Goal: Feedback & Contribution: Submit feedback/report problem

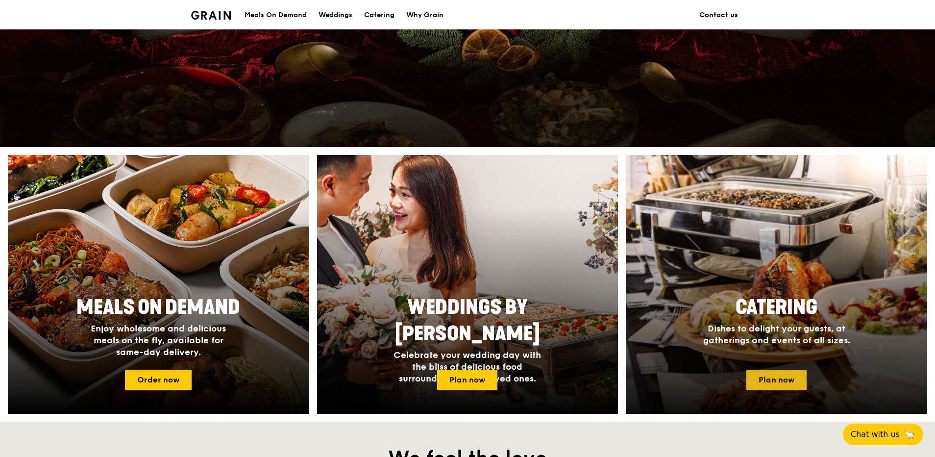
click at [777, 374] on link "Plan now" at bounding box center [776, 380] width 60 height 21
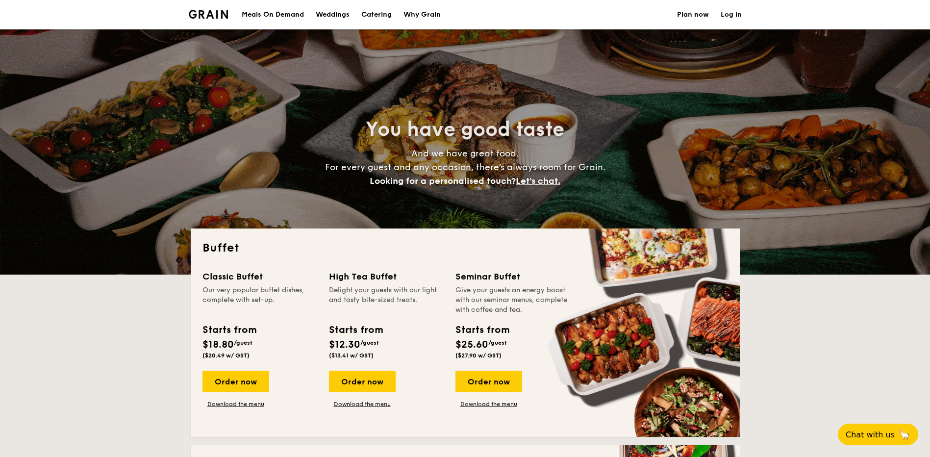
select select
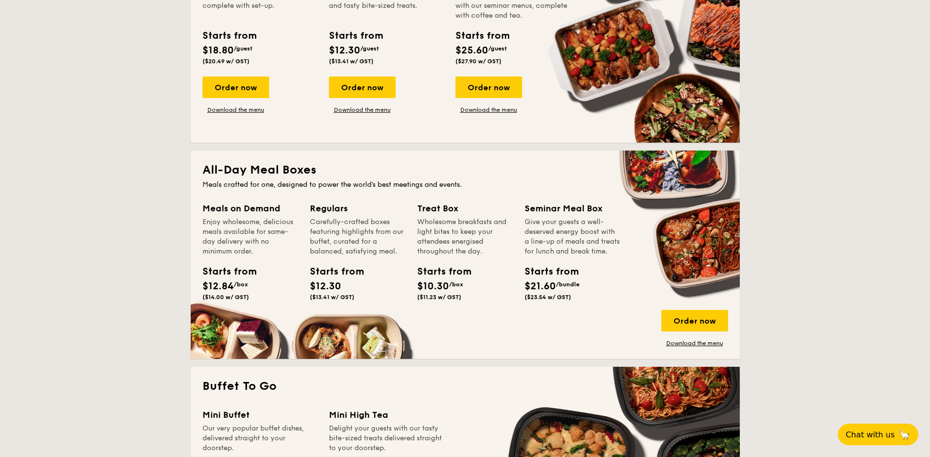
scroll to position [539, 0]
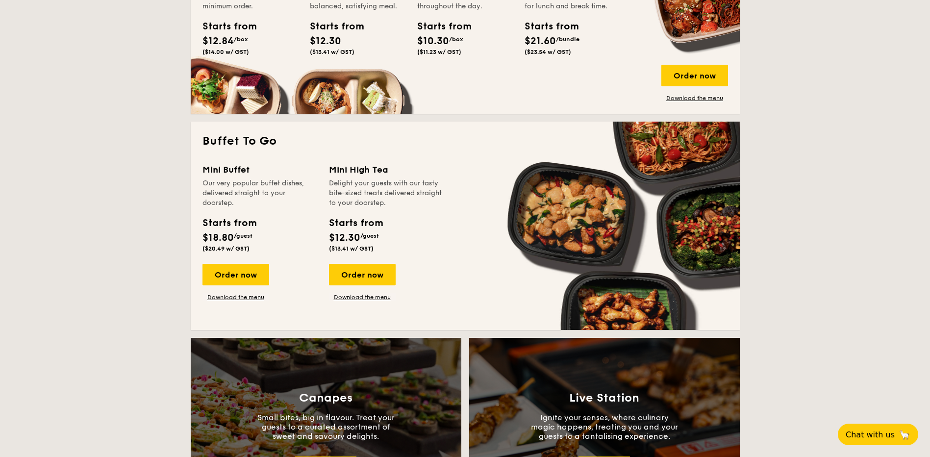
click at [236, 292] on div "Order now Download the menu" at bounding box center [235, 282] width 67 height 37
click at [236, 301] on div "Mini Buffet Our very popular buffet dishes, delivered straight to your doorstep…" at bounding box center [464, 240] width 525 height 155
click at [238, 299] on link "Download the menu" at bounding box center [235, 297] width 67 height 8
click at [882, 435] on span "Chat with us" at bounding box center [869, 434] width 51 height 10
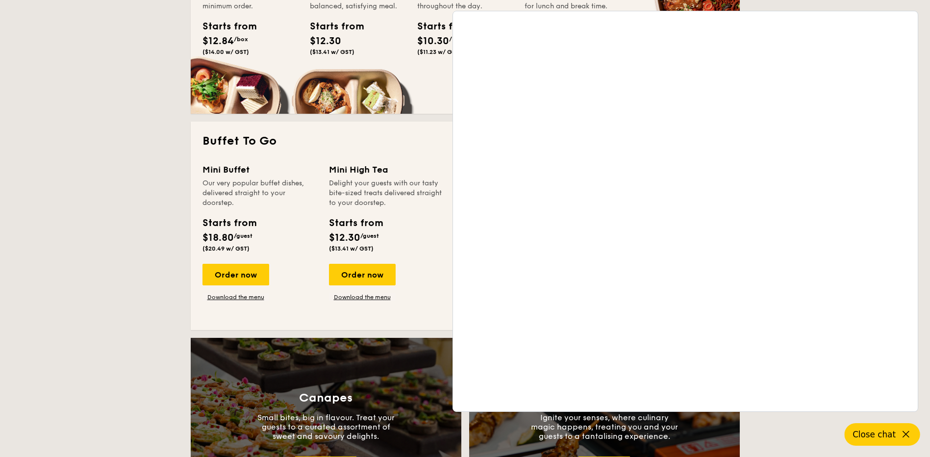
click at [873, 432] on span "Close chat" at bounding box center [873, 434] width 43 height 10
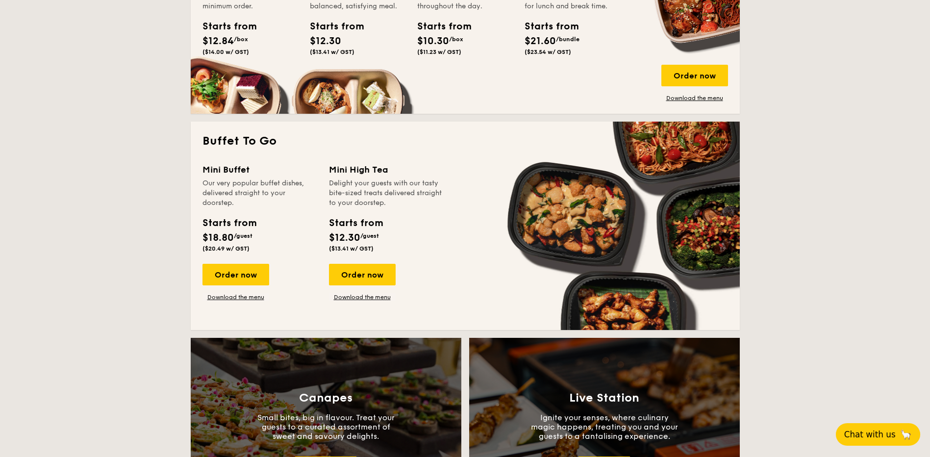
scroll to position [1932, 0]
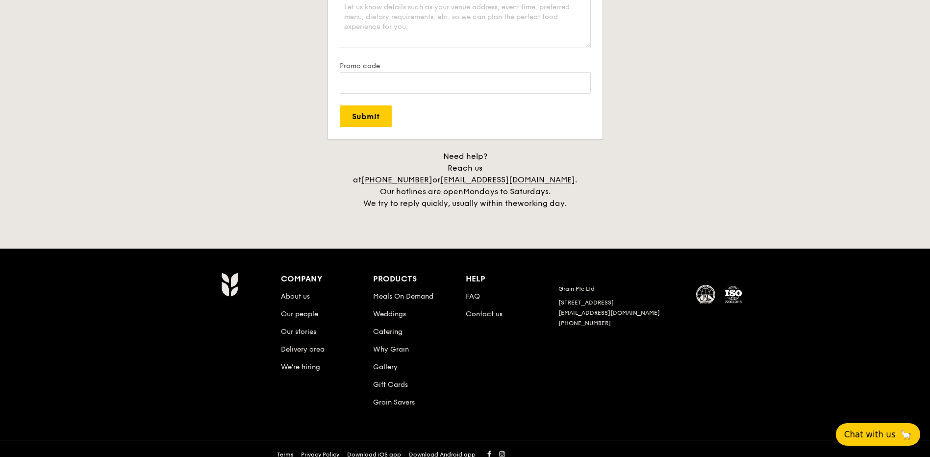
click at [679, 380] on div "Company About us Our people Our stories Delivery area We’re hiring Products Mea…" at bounding box center [512, 348] width 463 height 152
click at [480, 310] on link "Contact us" at bounding box center [484, 314] width 37 height 8
drag, startPoint x: 605, startPoint y: 166, endPoint x: 475, endPoint y: 170, distance: 130.4
click at [475, 170] on h4 "Need help? Reach us at +65 3163 5335 or concierge@grain.com.sg . Our hotlines a…" at bounding box center [465, 179] width 549 height 59
copy div "concierge@grain.com.sg ."
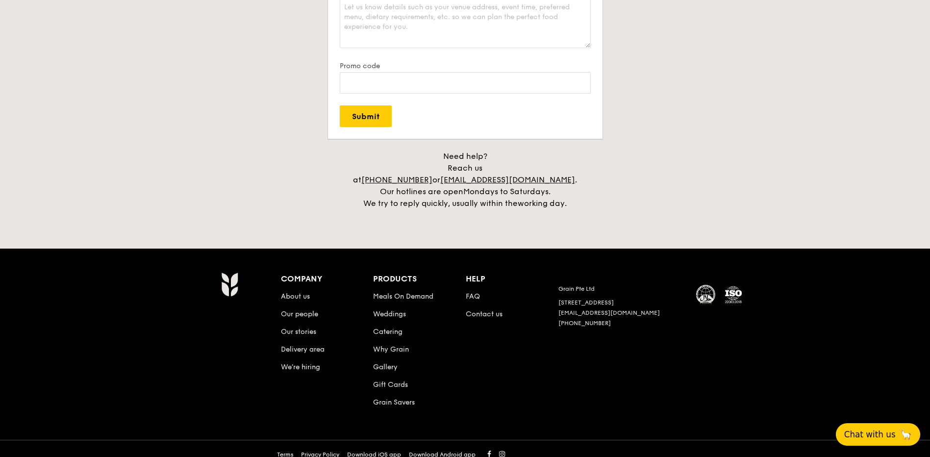
click at [633, 192] on h4 "Need help? Reach us at +65 3163 5335 or concierge@grain.com.sg . Our hotlines a…" at bounding box center [465, 179] width 549 height 59
click at [572, 380] on div "Company About us Our people Our stories Delivery area We’re hiring Products Mea…" at bounding box center [512, 348] width 463 height 152
click at [469, 292] on link "FAQ" at bounding box center [473, 296] width 14 height 8
click at [480, 310] on link "Contact us" at bounding box center [484, 314] width 37 height 8
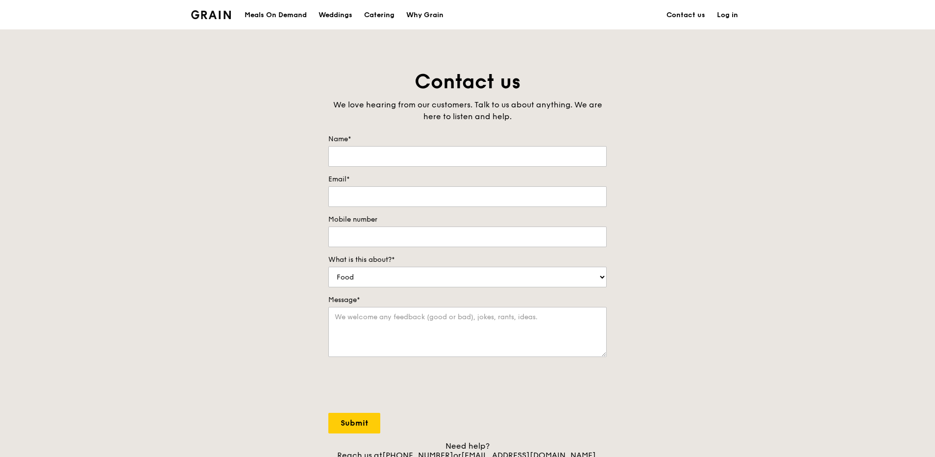
click at [710, 132] on div "Contact us We love hearing from our customers. Talk to us about anything. We ar…" at bounding box center [467, 274] width 935 height 410
click at [524, 150] on input "Name*" at bounding box center [467, 156] width 278 height 21
click at [497, 160] on input "Name*" at bounding box center [467, 156] width 278 height 21
type input "Chin"
drag, startPoint x: 767, startPoint y: 161, endPoint x: 757, endPoint y: 170, distance: 12.9
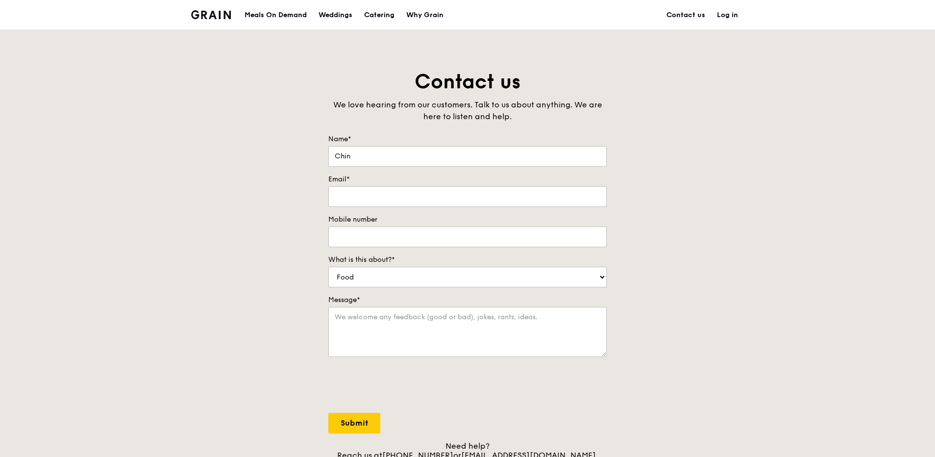
click at [767, 161] on div "Contact us We love hearing from our customers. Talk to us about anything. We ar…" at bounding box center [467, 274] width 935 height 410
click at [486, 195] on input "Email*" at bounding box center [467, 196] width 278 height 21
type input "guhuai.chin@pcc.sg"
type input "82143240"
drag, startPoint x: 741, startPoint y: 251, endPoint x: 614, endPoint y: 251, distance: 126.4
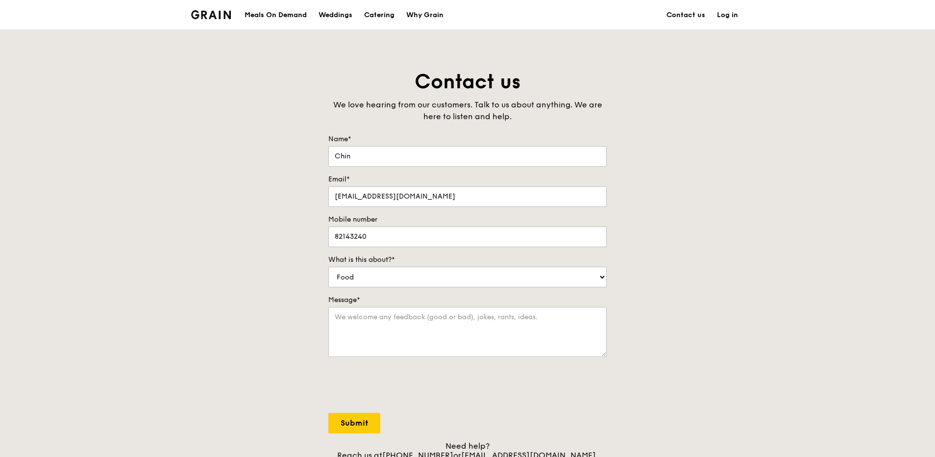
click at [741, 251] on div "Contact us We love hearing from our customers. Talk to us about anything. We ar…" at bounding box center [467, 274] width 935 height 410
click at [412, 237] on input "82143240" at bounding box center [467, 236] width 278 height 21
drag, startPoint x: 440, startPoint y: 236, endPoint x: 270, endPoint y: 236, distance: 170.1
click at [270, 236] on div "Contact us We love hearing from our customers. Talk to us about anything. We ar…" at bounding box center [467, 274] width 935 height 410
click at [767, 249] on div "Contact us We love hearing from our customers. Talk to us about anything. We ar…" at bounding box center [467, 274] width 935 height 410
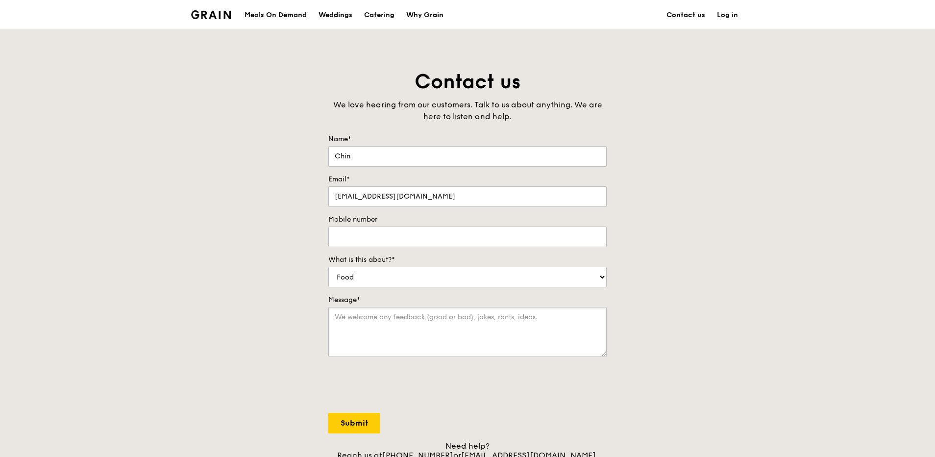
click at [406, 318] on textarea "Message*" at bounding box center [467, 332] width 278 height 50
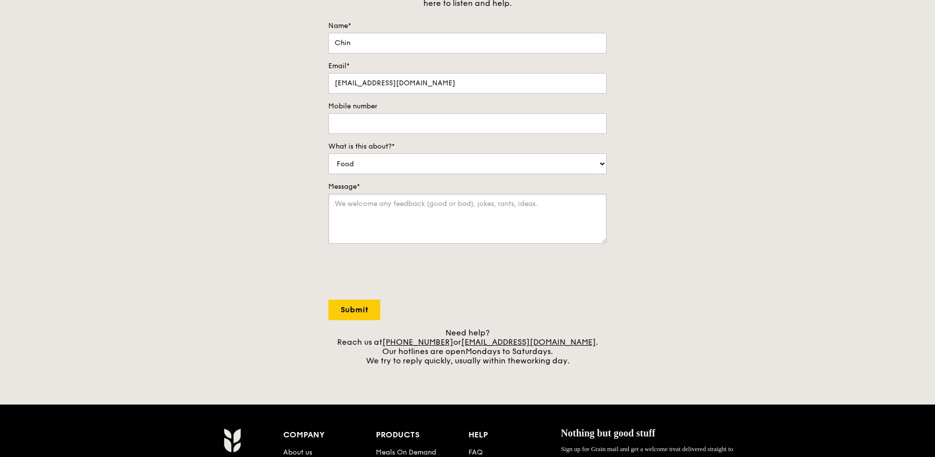
scroll to position [196, 0]
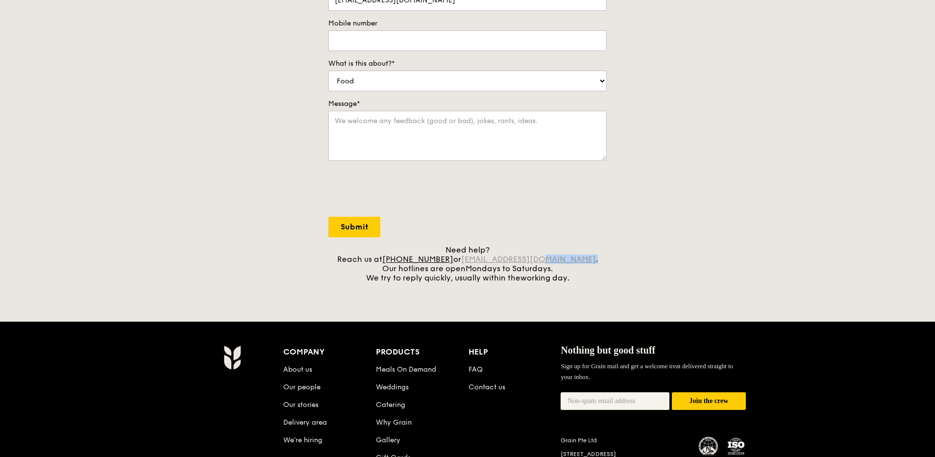
drag, startPoint x: 587, startPoint y: 259, endPoint x: 565, endPoint y: 260, distance: 22.1
click at [560, 260] on div "Need help? Reach us at +65 3163 5335 or concierge@grain.com.sg . Our hotlines a…" at bounding box center [467, 263] width 278 height 37
drag, startPoint x: 565, startPoint y: 260, endPoint x: 596, endPoint y: 263, distance: 31.6
click at [638, 263] on div "Contact us We love hearing from our customers. Talk to us about anything. We ar…" at bounding box center [467, 78] width 935 height 410
drag, startPoint x: 476, startPoint y: 263, endPoint x: 570, endPoint y: 262, distance: 94.6
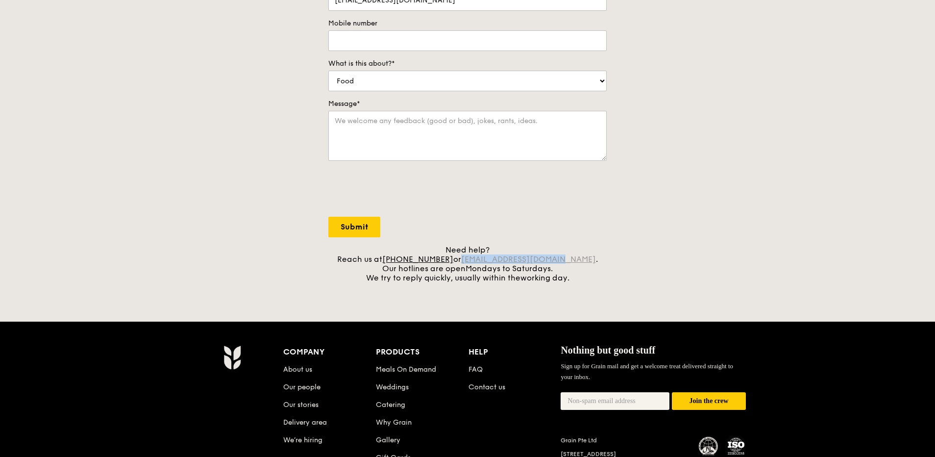
click at [571, 262] on div "Need help? Reach us at +65 3163 5335 or concierge@grain.com.sg . Our hotlines a…" at bounding box center [467, 263] width 278 height 37
copy link "[EMAIL_ADDRESS][DOMAIN_NAME]"
click at [395, 136] on textarea "Message*" at bounding box center [467, 136] width 278 height 50
type textarea "I"
paste textarea "[EMAIL_ADDRESS][DOMAIN_NAME]"
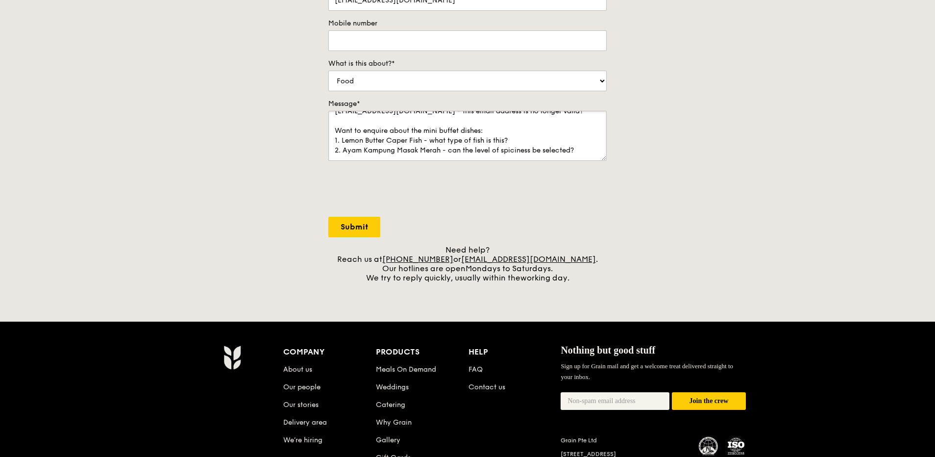
scroll to position [24, 0]
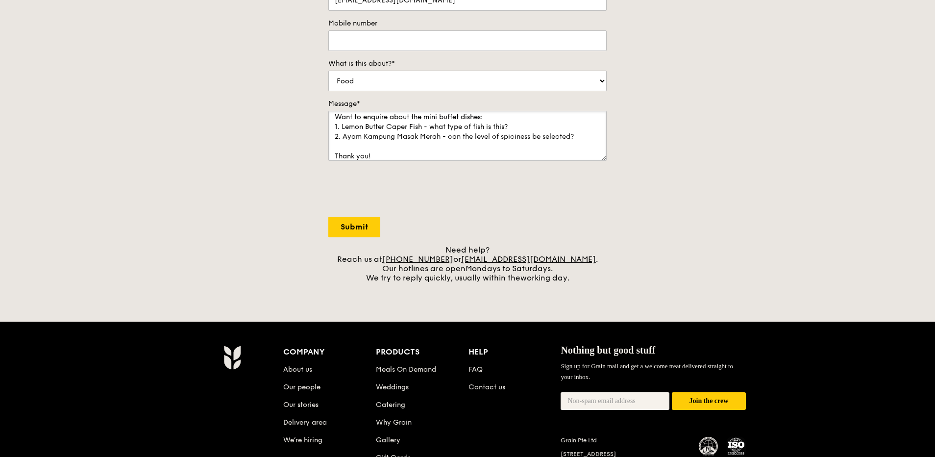
click at [389, 157] on textarea "concierge@grain.com.sg - this email address is no longer valid? Want to enquire…" at bounding box center [467, 136] width 278 height 50
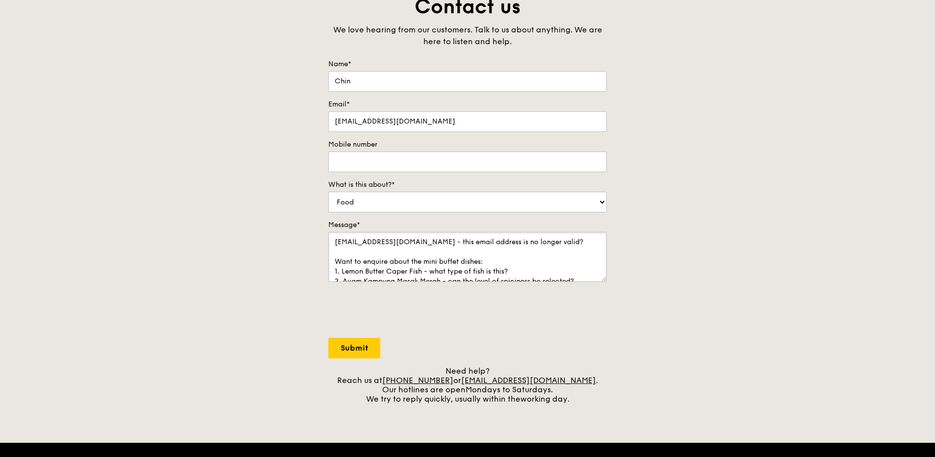
scroll to position [281, 0]
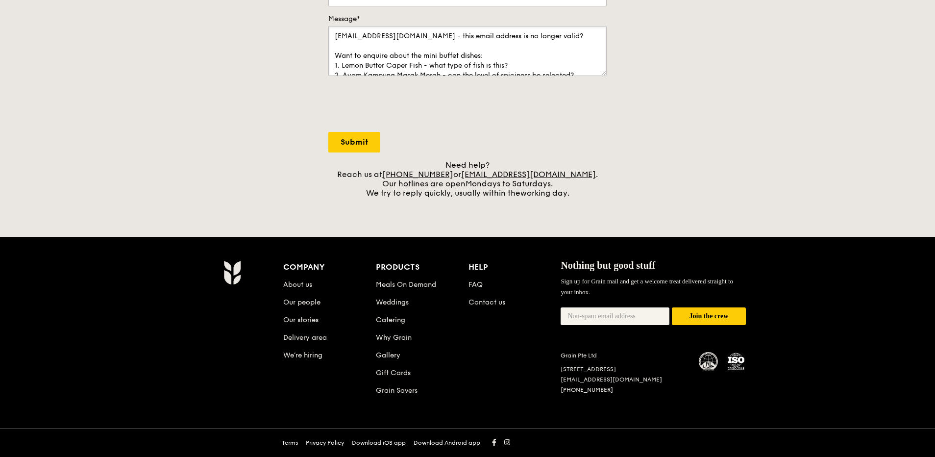
type textarea "concierge@grain.com.sg - this email address is no longer valid? Want to enquire…"
drag, startPoint x: 367, startPoint y: 142, endPoint x: 623, endPoint y: 141, distance: 256.3
click at [367, 141] on input "Submit" at bounding box center [354, 142] width 52 height 21
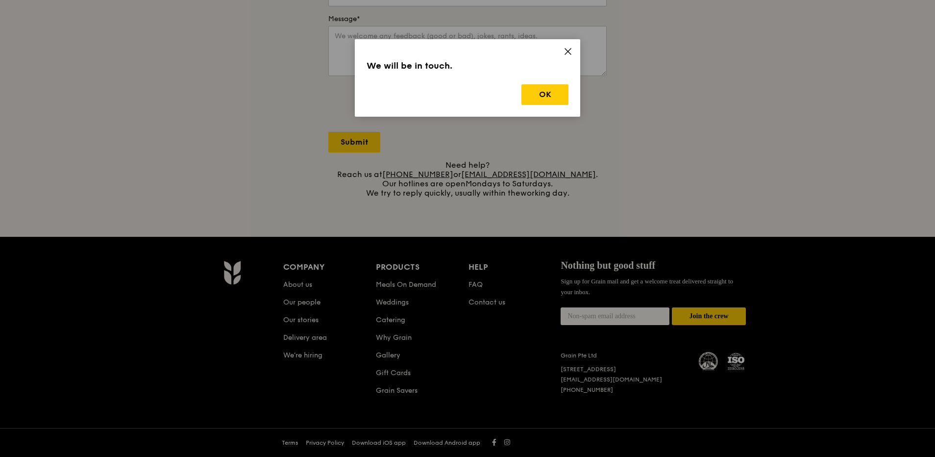
click at [574, 106] on div "We will be in touch. OK" at bounding box center [467, 77] width 225 height 77
click at [554, 99] on button "OK" at bounding box center [544, 94] width 47 height 21
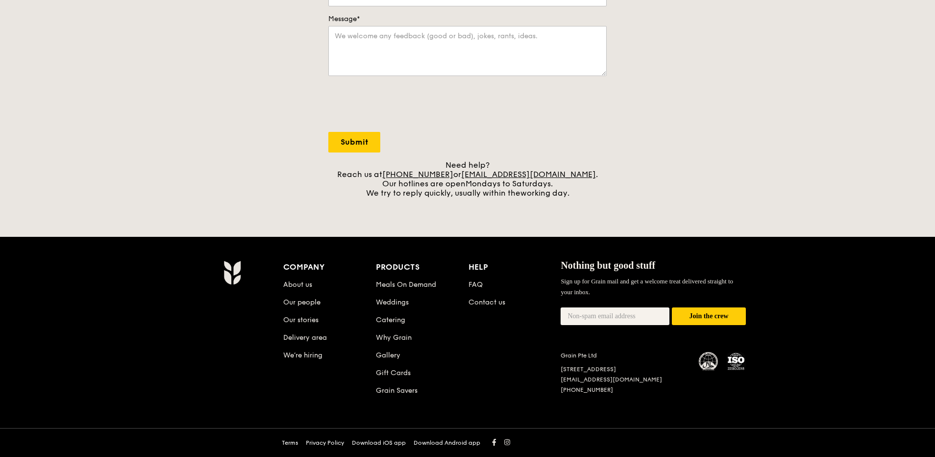
click at [201, 456] on div "Terms Privacy Policy Download iOS app Download Android app" at bounding box center [467, 434] width 935 height 45
